Goal: Check status: Check status

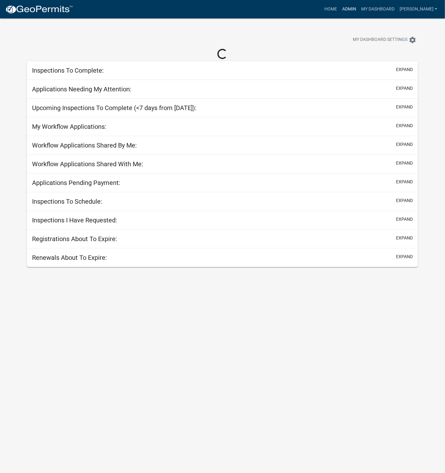
click at [359, 9] on link "Admin" at bounding box center [349, 9] width 19 height 12
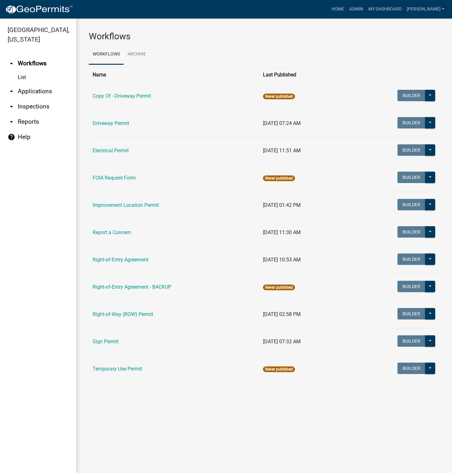
click at [116, 153] on link "Electrical Permit" at bounding box center [111, 151] width 36 height 6
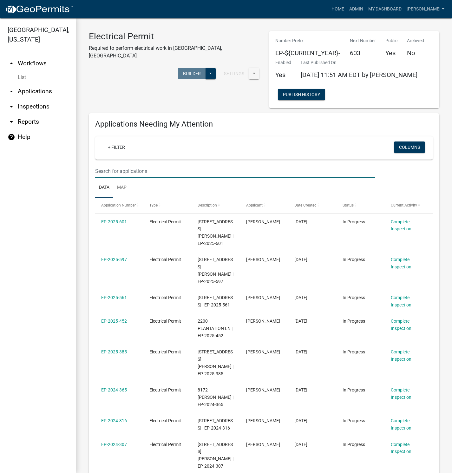
click at [118, 169] on input "text" at bounding box center [235, 171] width 280 height 13
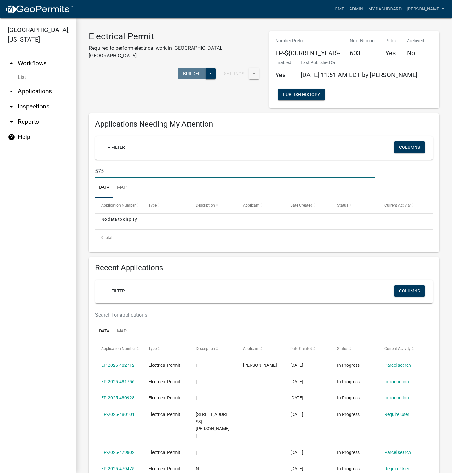
drag, startPoint x: 111, startPoint y: 169, endPoint x: 88, endPoint y: 169, distance: 23.5
click at [90, 169] on div "Applications Needing My Attention + Filter Columns 575 Data Map Application Num…" at bounding box center [264, 182] width 351 height 139
type input "EP-2025-575"
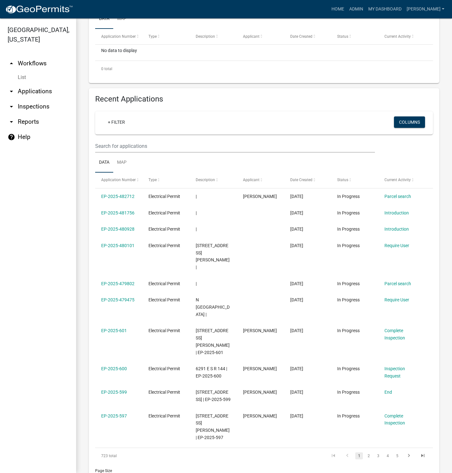
scroll to position [170, 0]
click at [365, 452] on link "2" at bounding box center [369, 455] width 8 height 7
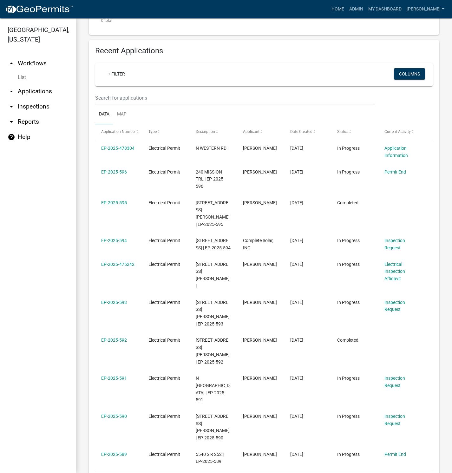
scroll to position [220, 0]
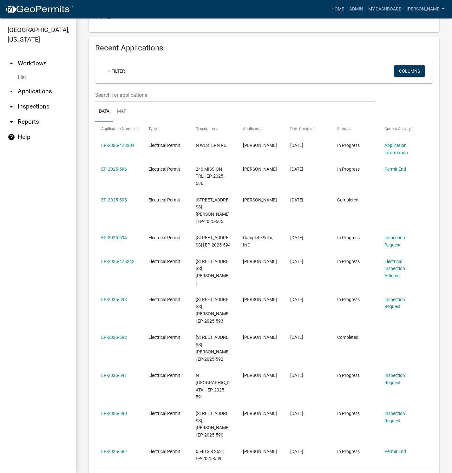
click at [375, 473] on link "3" at bounding box center [379, 477] width 8 height 7
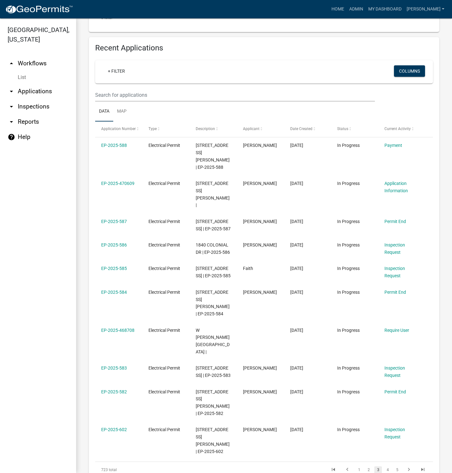
click at [384, 467] on link "4" at bounding box center [388, 470] width 8 height 7
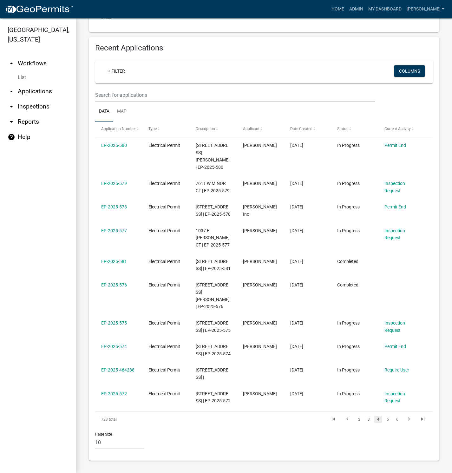
click at [109, 321] on link "EP-2025-575" at bounding box center [114, 323] width 26 height 5
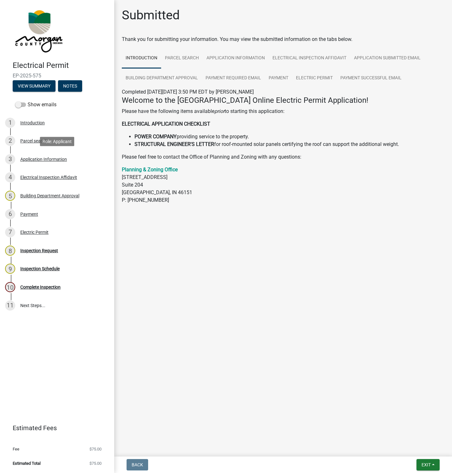
click at [47, 158] on div "Application Information" at bounding box center [43, 159] width 47 height 4
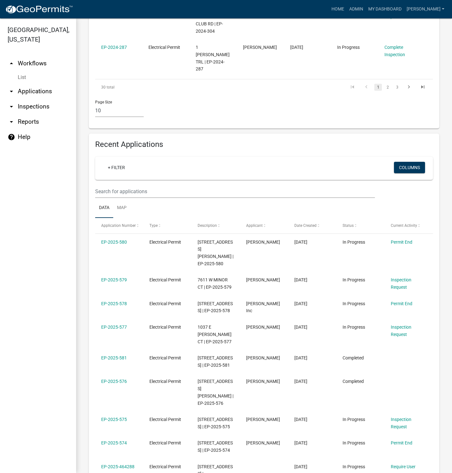
scroll to position [497, 0]
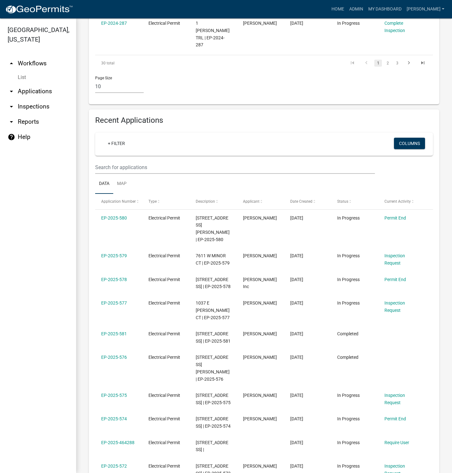
click at [110, 253] on link "EP-2025-579" at bounding box center [114, 255] width 26 height 5
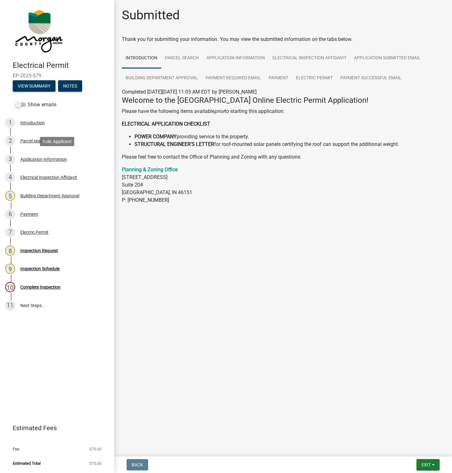
click at [40, 159] on div "Application Information" at bounding box center [43, 159] width 47 height 4
